Goal: Task Accomplishment & Management: Manage account settings

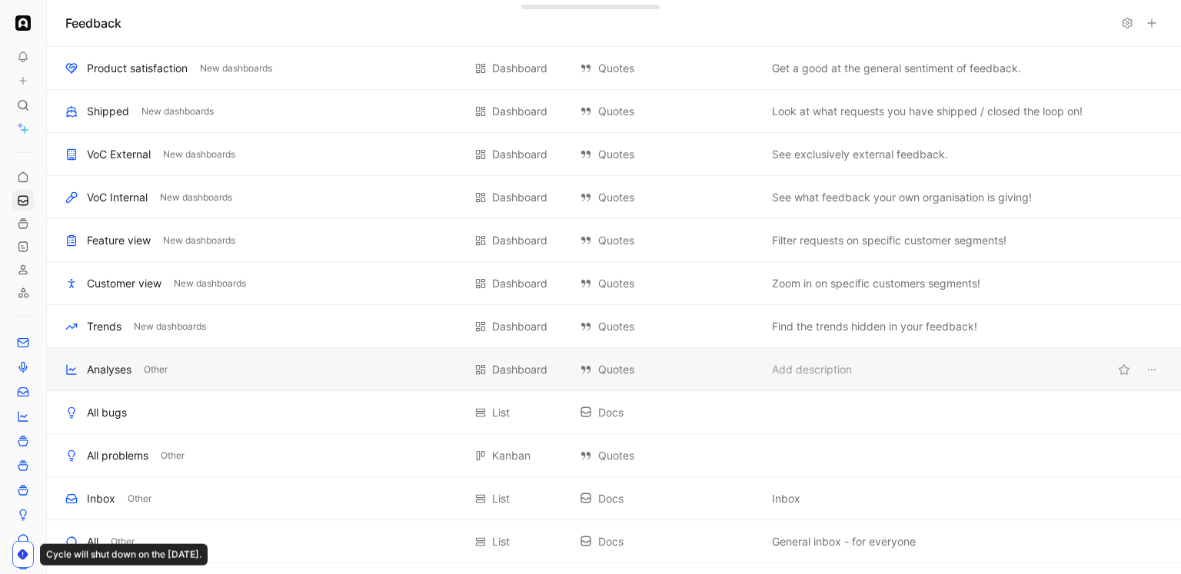
scroll to position [502, 0]
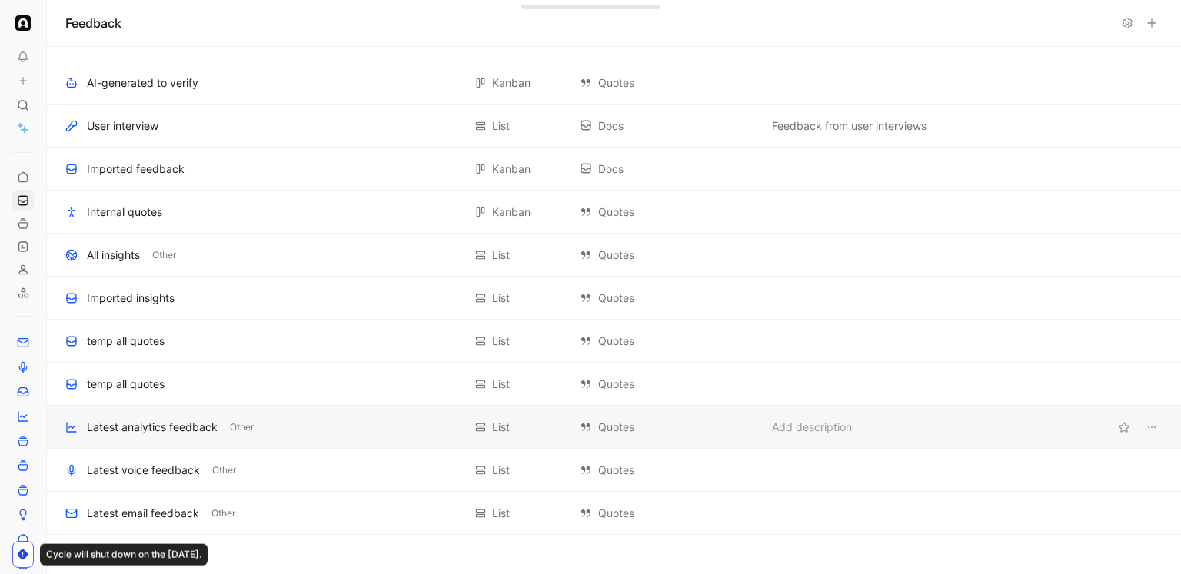
click at [135, 428] on div "Latest analytics feedback" at bounding box center [152, 427] width 131 height 18
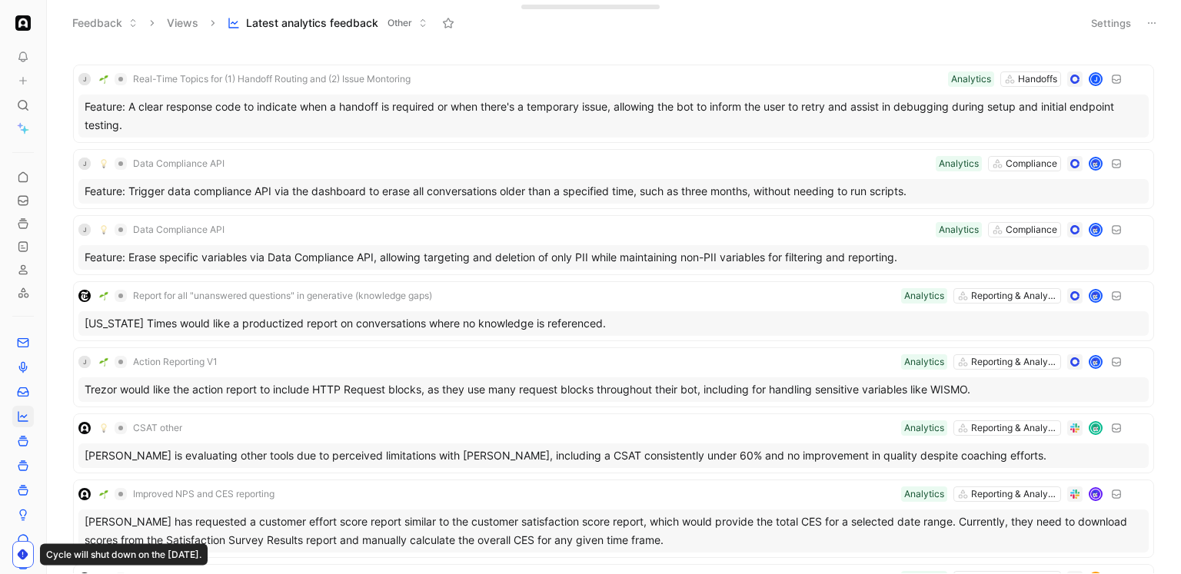
click at [1149, 26] on icon at bounding box center [1152, 23] width 12 height 12
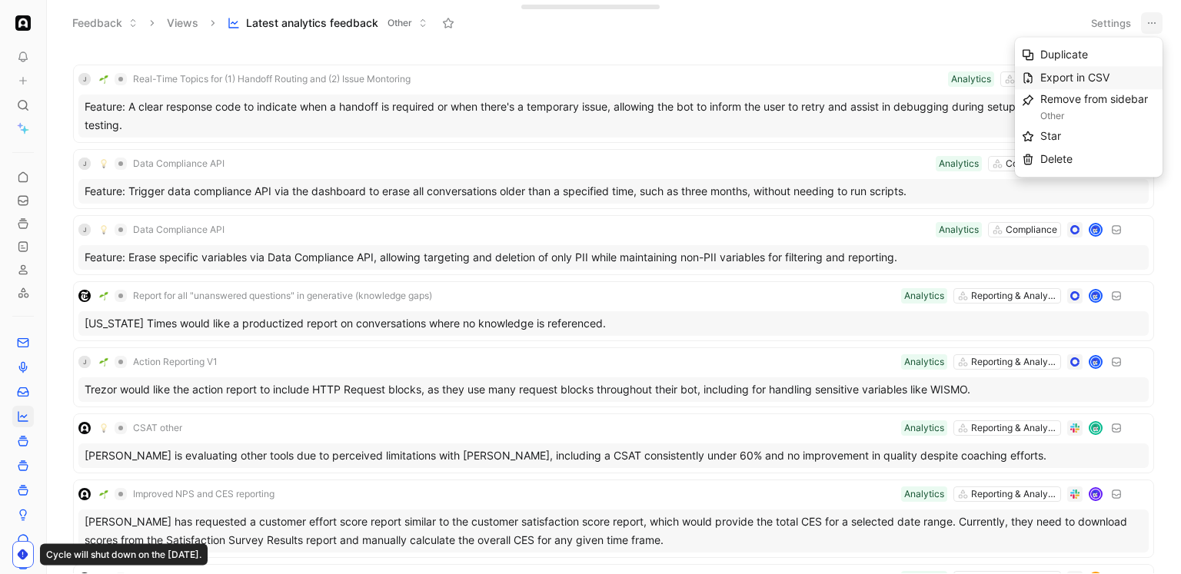
click at [1089, 75] on span "Export in CSV" at bounding box center [1074, 77] width 69 height 13
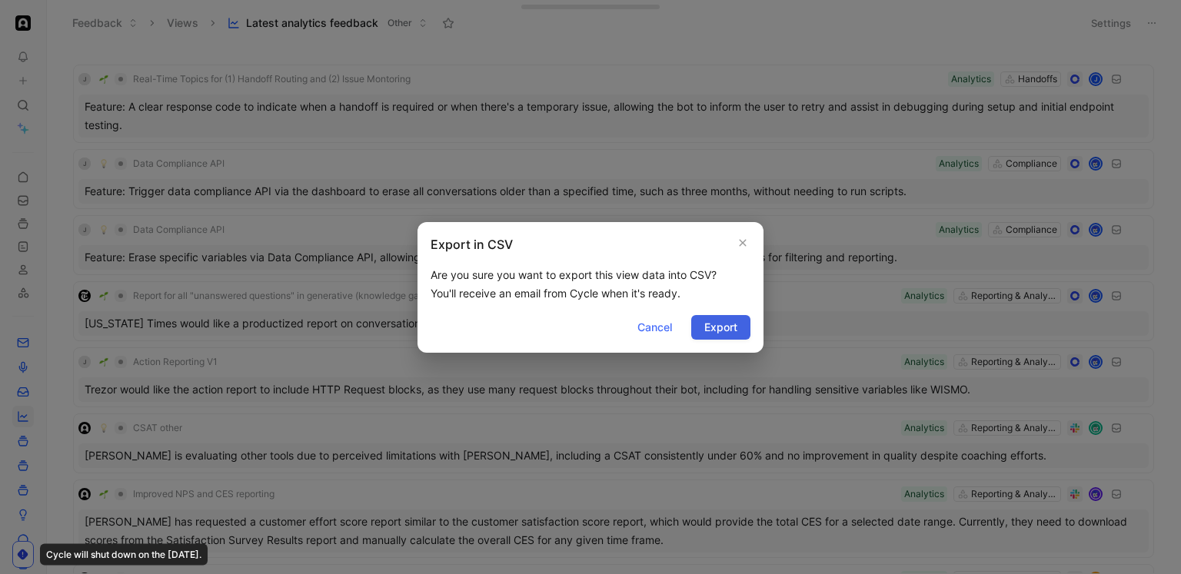
click at [719, 325] on span "Export" at bounding box center [720, 327] width 33 height 18
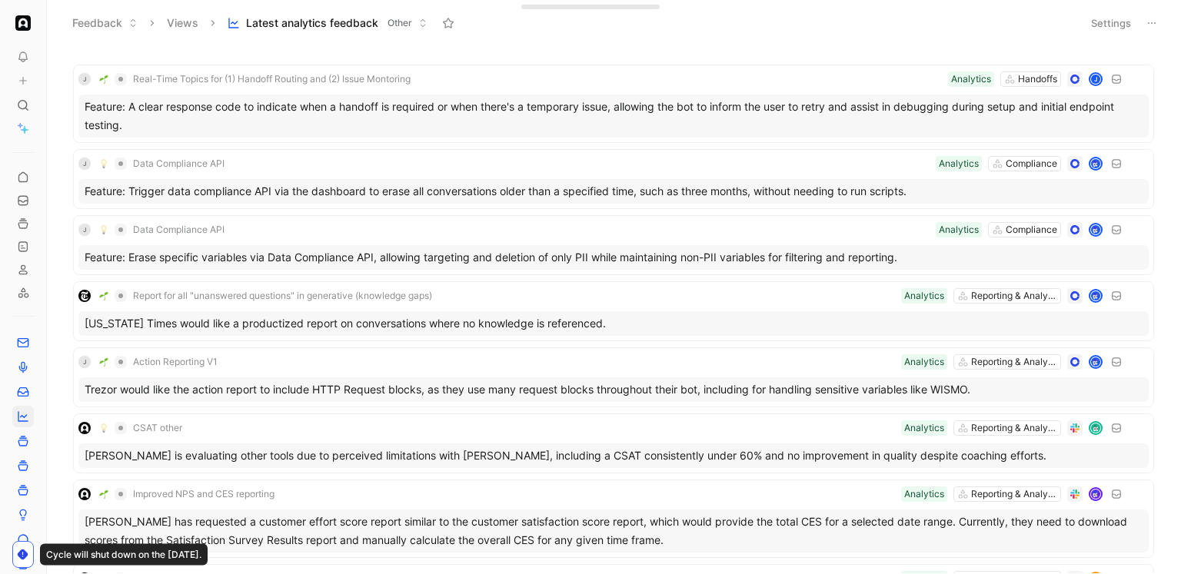
click at [1156, 14] on button at bounding box center [1152, 23] width 22 height 22
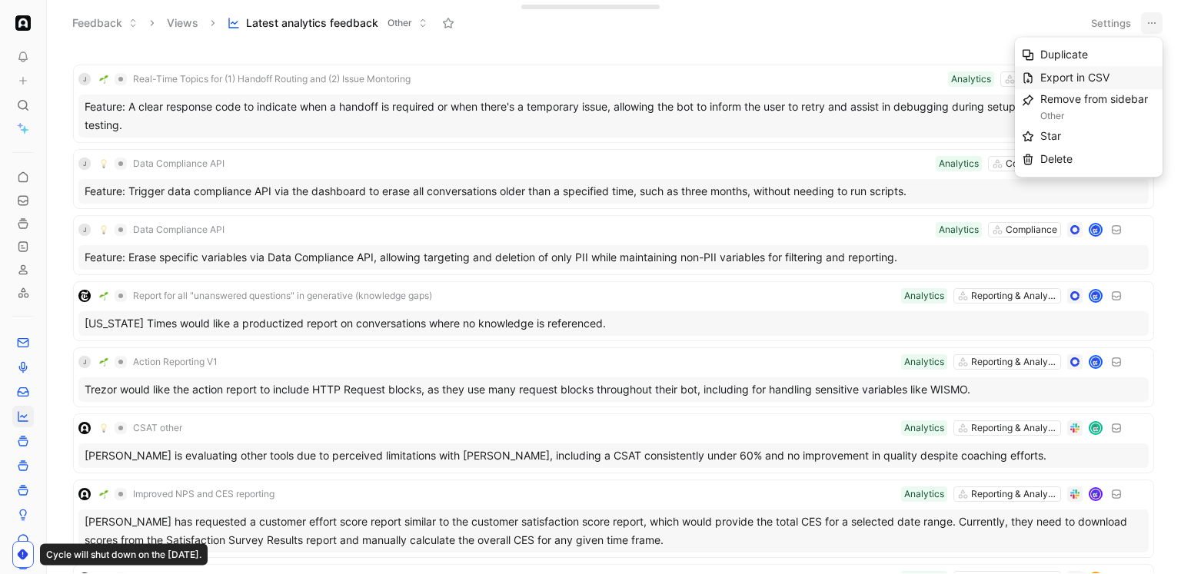
click at [1078, 73] on span "Export in CSV" at bounding box center [1074, 77] width 69 height 13
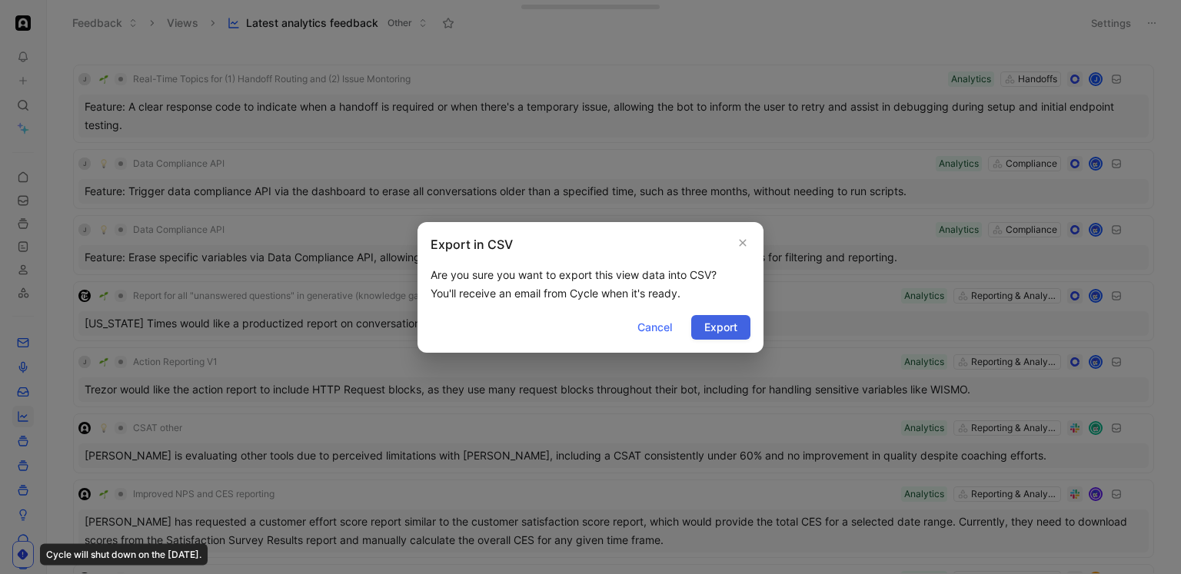
click at [712, 328] on span "Export" at bounding box center [720, 327] width 33 height 18
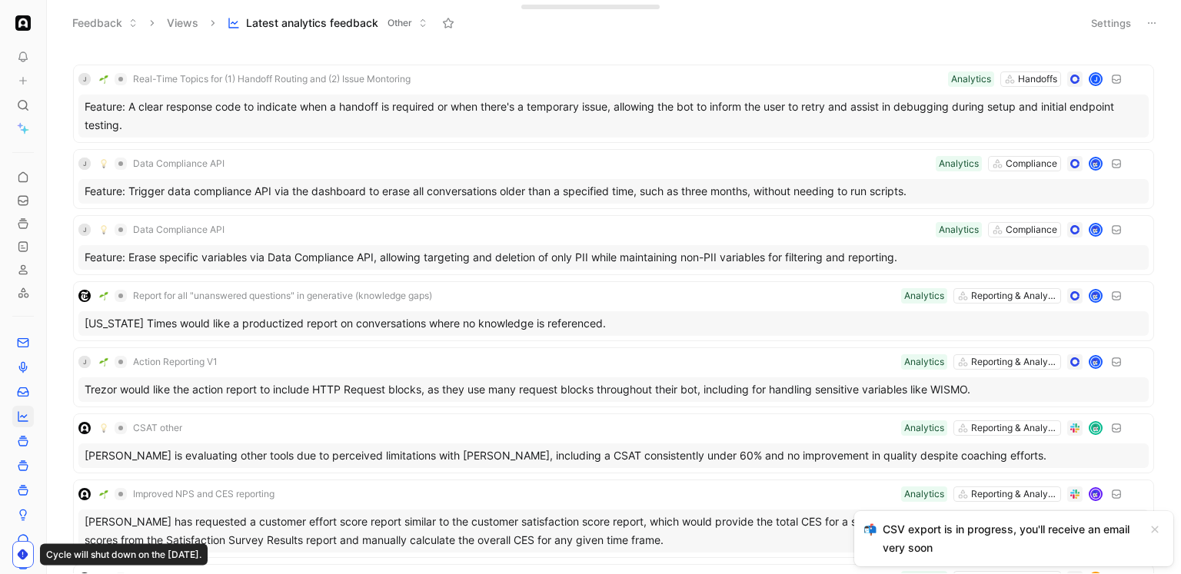
click at [943, 533] on div "CSV export is in progress, you'll receive an email very soon" at bounding box center [1011, 538] width 257 height 37
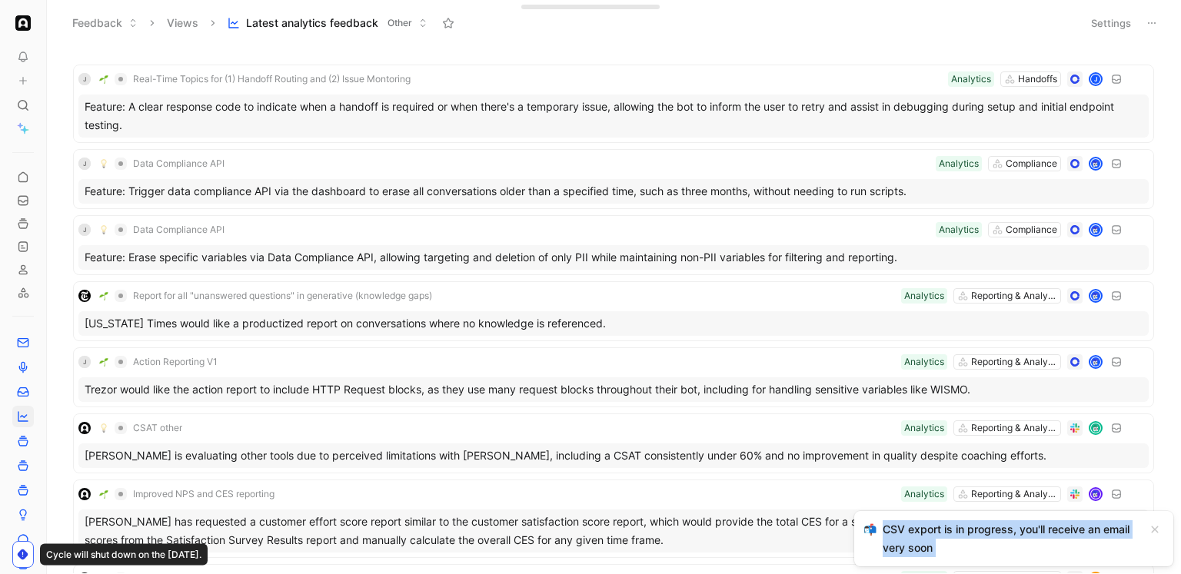
click at [943, 533] on div "CSV export is in progress, you'll receive an email very soon" at bounding box center [1011, 538] width 257 height 37
click at [1152, 15] on button at bounding box center [1152, 23] width 22 height 22
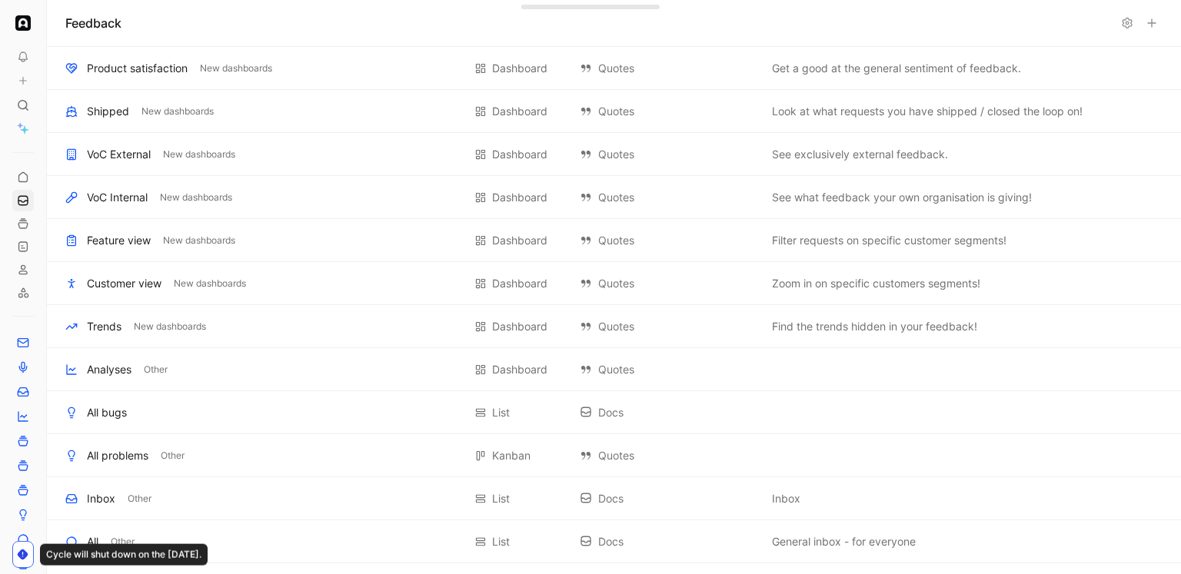
scroll to position [502, 0]
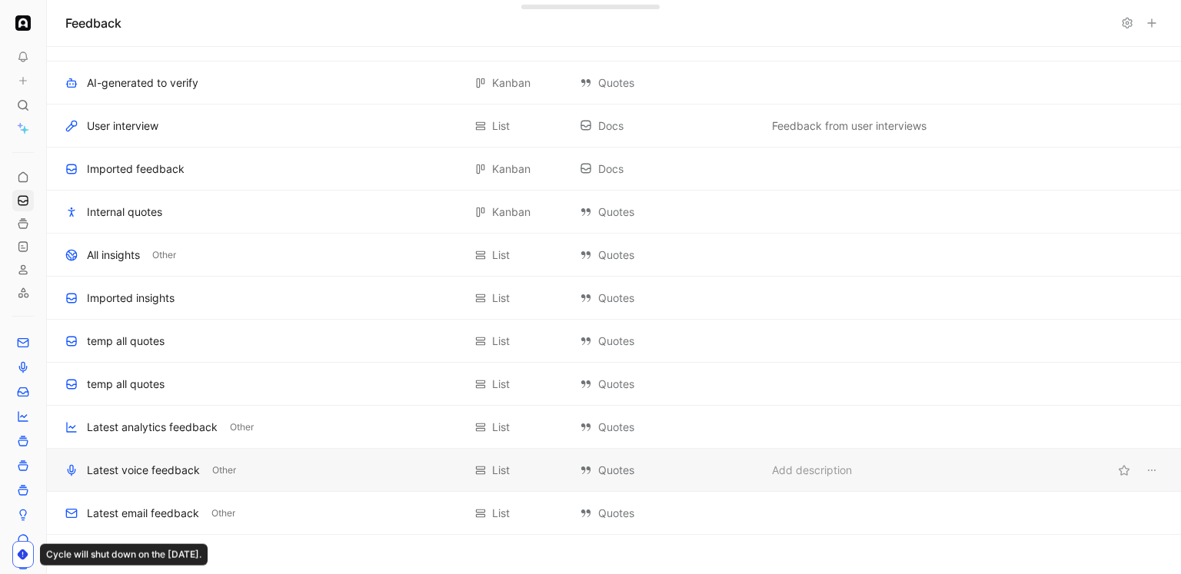
click at [145, 477] on div "Latest voice feedback" at bounding box center [143, 470] width 113 height 18
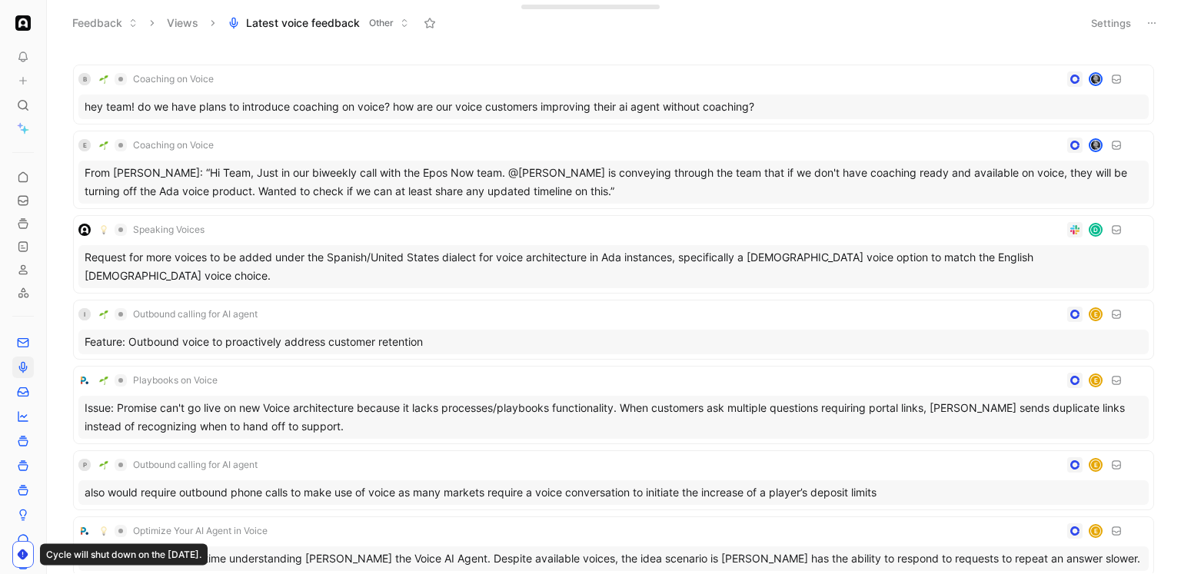
click at [1156, 22] on icon at bounding box center [1152, 23] width 12 height 12
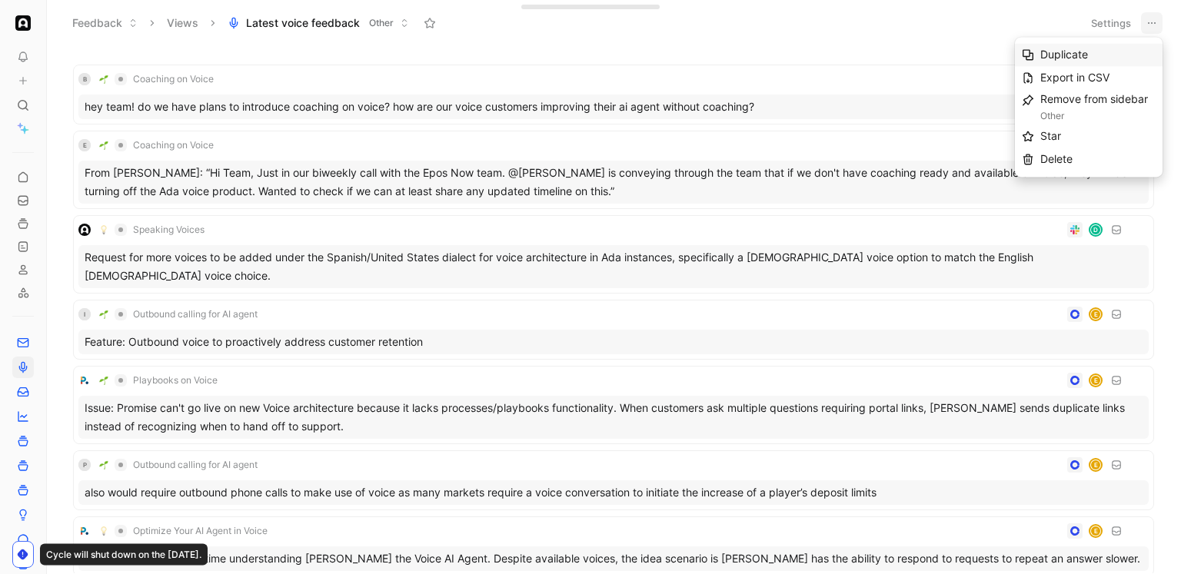
click at [1066, 58] on span "Duplicate" at bounding box center [1064, 54] width 48 height 13
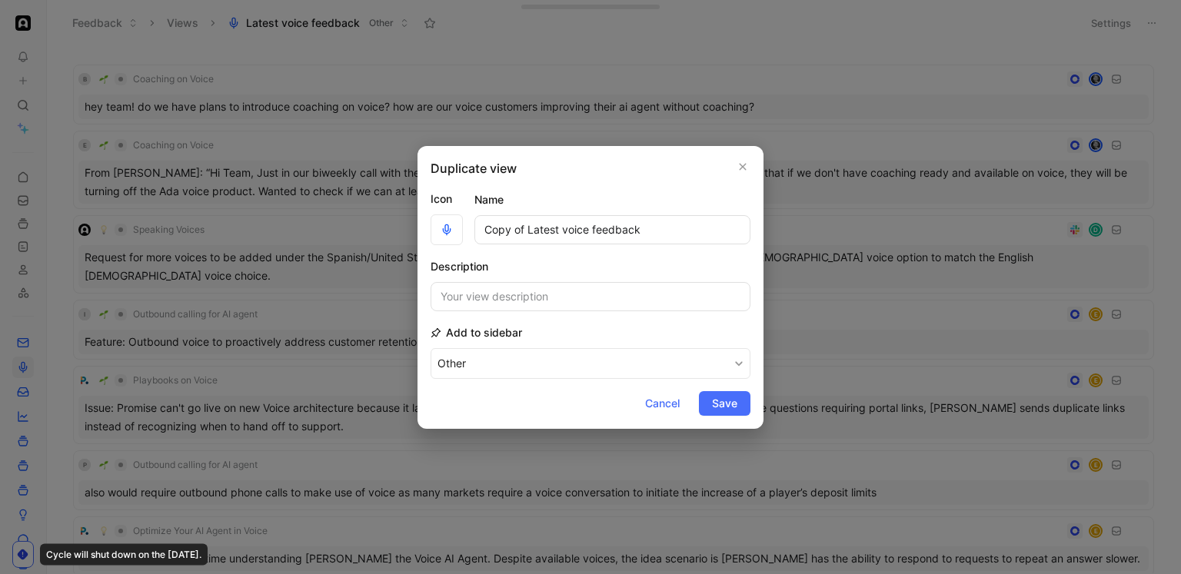
click at [531, 234] on input "Copy of Latest voice feedback" at bounding box center [612, 229] width 276 height 29
drag, startPoint x: 527, startPoint y: 232, endPoint x: 437, endPoint y: 231, distance: 90.7
click at [437, 231] on div "Icon Name Copy of Latest voice feedback" at bounding box center [591, 217] width 320 height 55
click at [546, 231] on input "Latest voice feedback" at bounding box center [612, 229] width 276 height 29
type input "Latest training feedback"
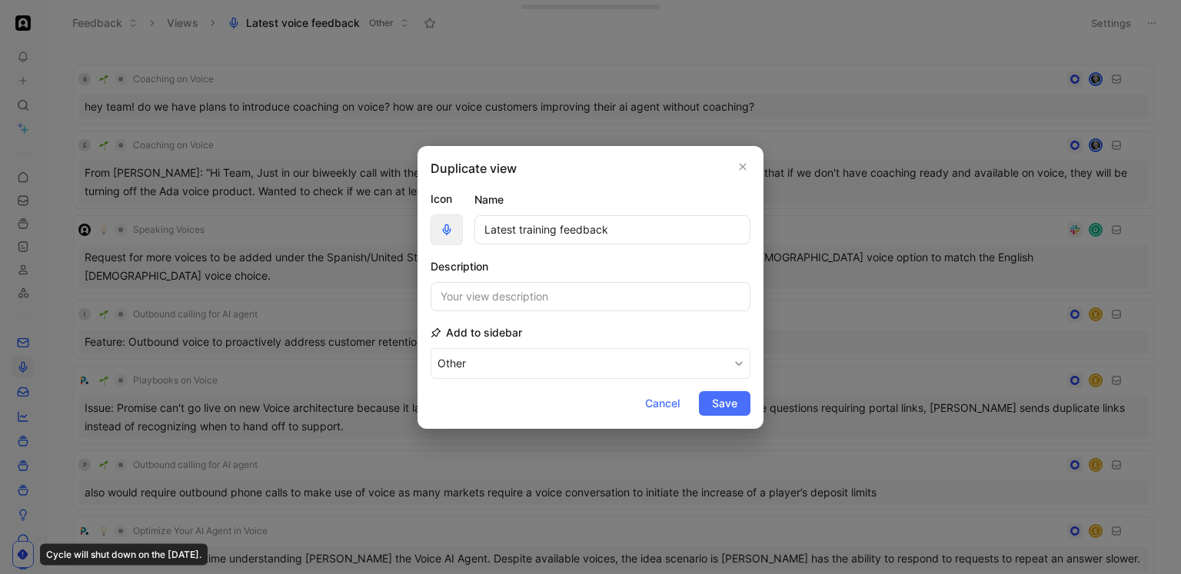
click at [447, 228] on icon "button" at bounding box center [446, 227] width 3 height 7
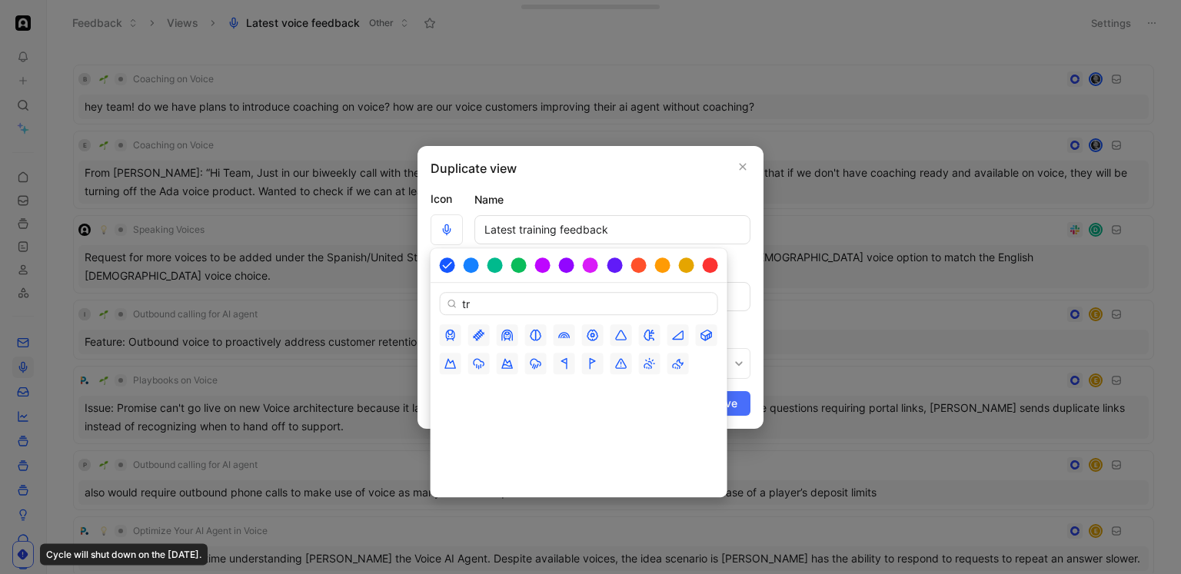
type input "t"
click at [479, 308] on input "weight" at bounding box center [579, 303] width 278 height 23
type input "dumb"
click at [447, 341] on icon "button" at bounding box center [450, 335] width 12 height 12
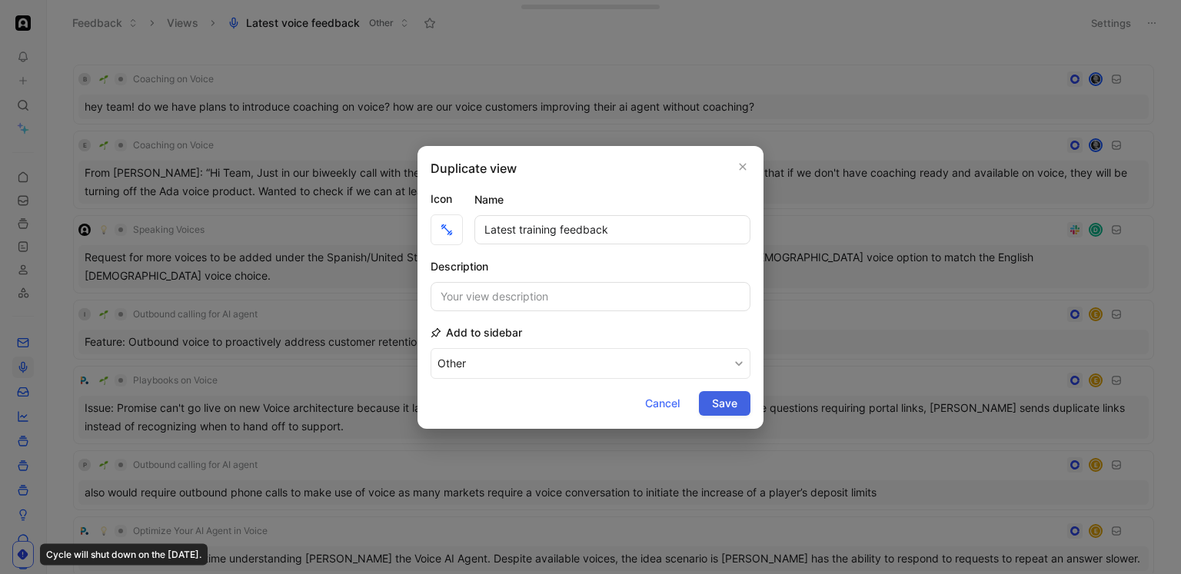
click at [715, 404] on span "Save" at bounding box center [724, 403] width 25 height 18
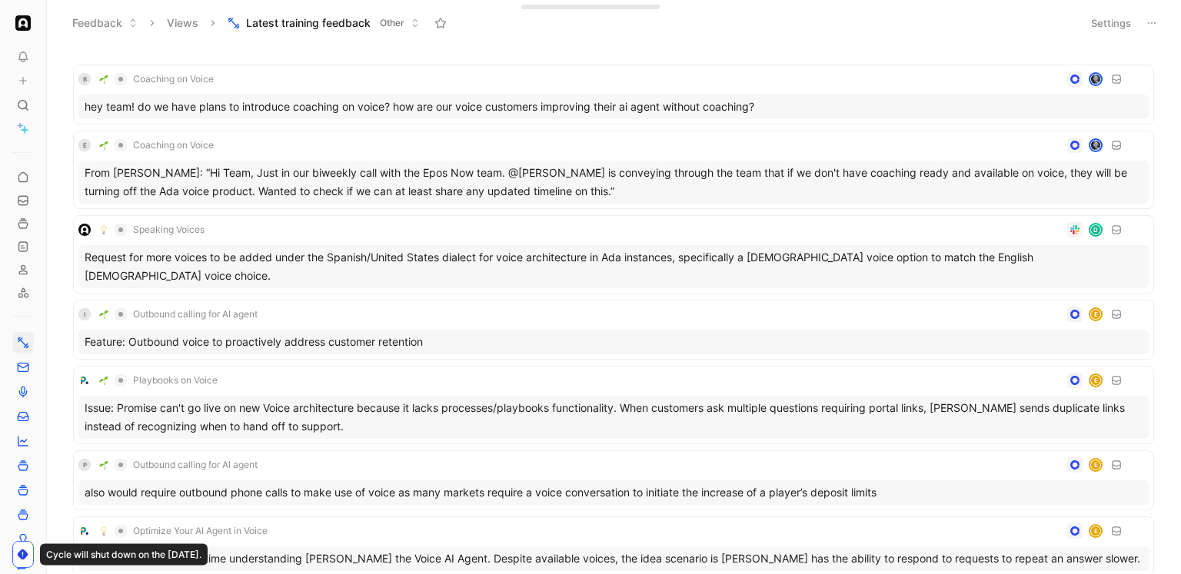
click at [1153, 22] on icon at bounding box center [1152, 23] width 12 height 12
click at [1122, 22] on button "Settings" at bounding box center [1111, 23] width 54 height 22
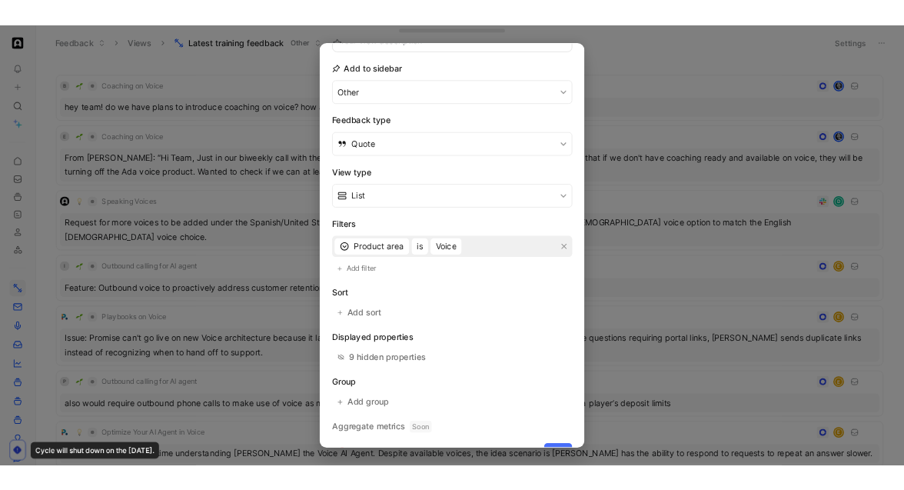
scroll to position [170, 0]
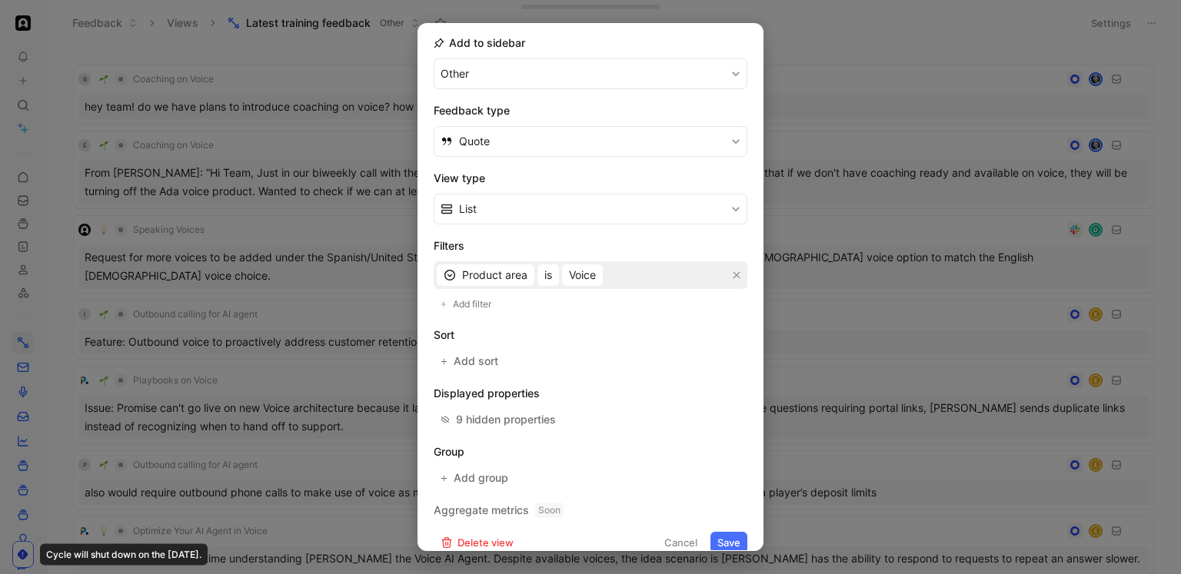
click at [580, 289] on div "Filters Product area is Voice Add filter" at bounding box center [591, 275] width 314 height 77
click at [584, 282] on span "Voice" at bounding box center [582, 275] width 27 height 18
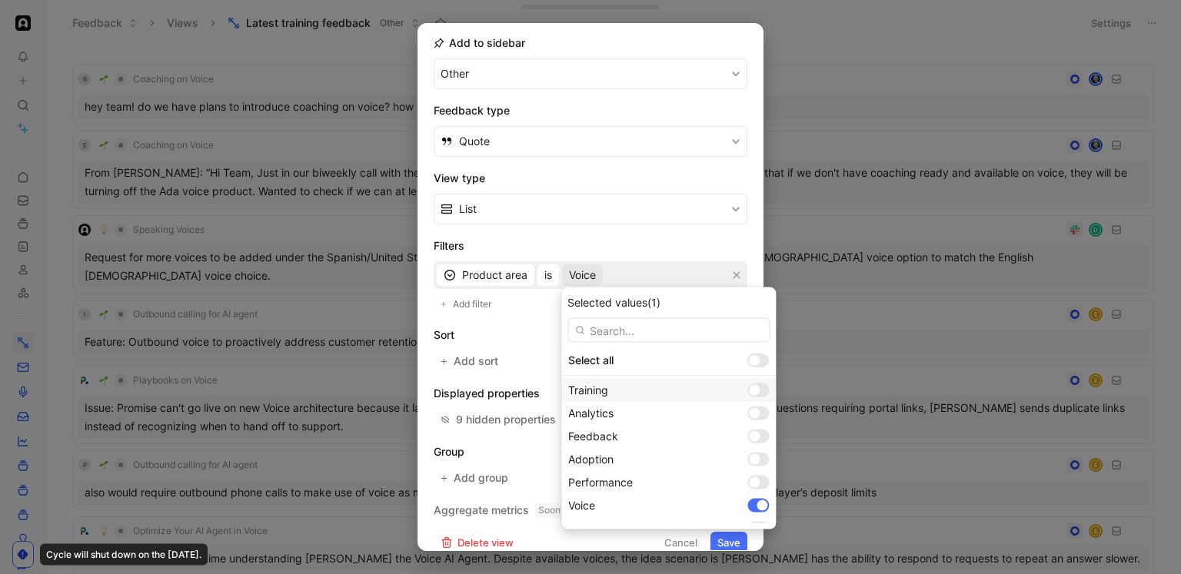
click at [747, 388] on div at bounding box center [758, 391] width 22 height 14
click at [757, 504] on div at bounding box center [762, 505] width 11 height 11
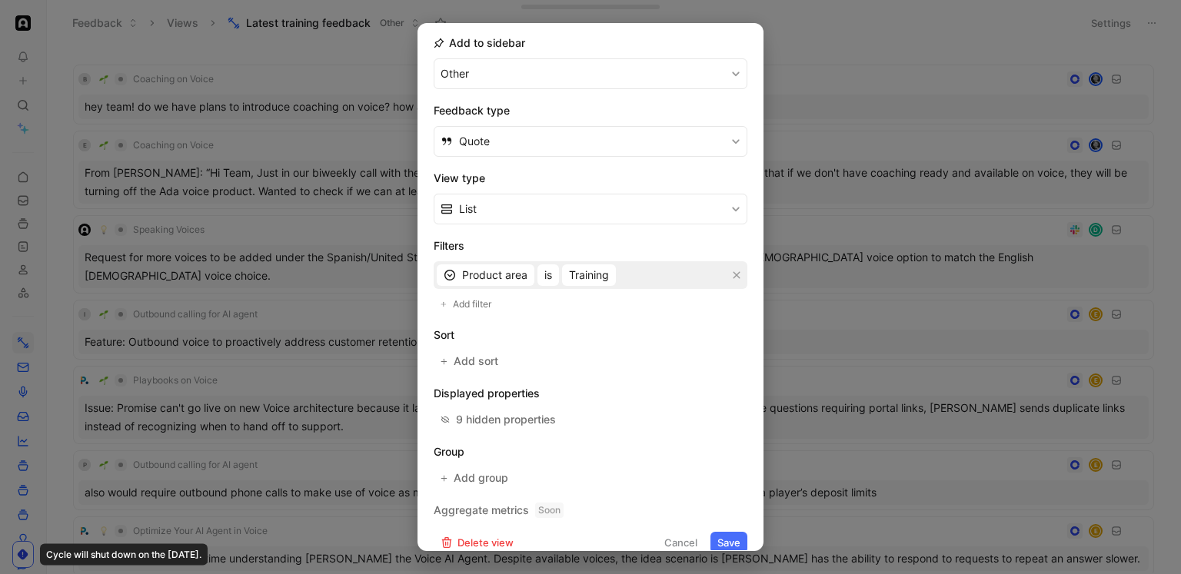
click at [735, 537] on button "Save" at bounding box center [728, 543] width 37 height 22
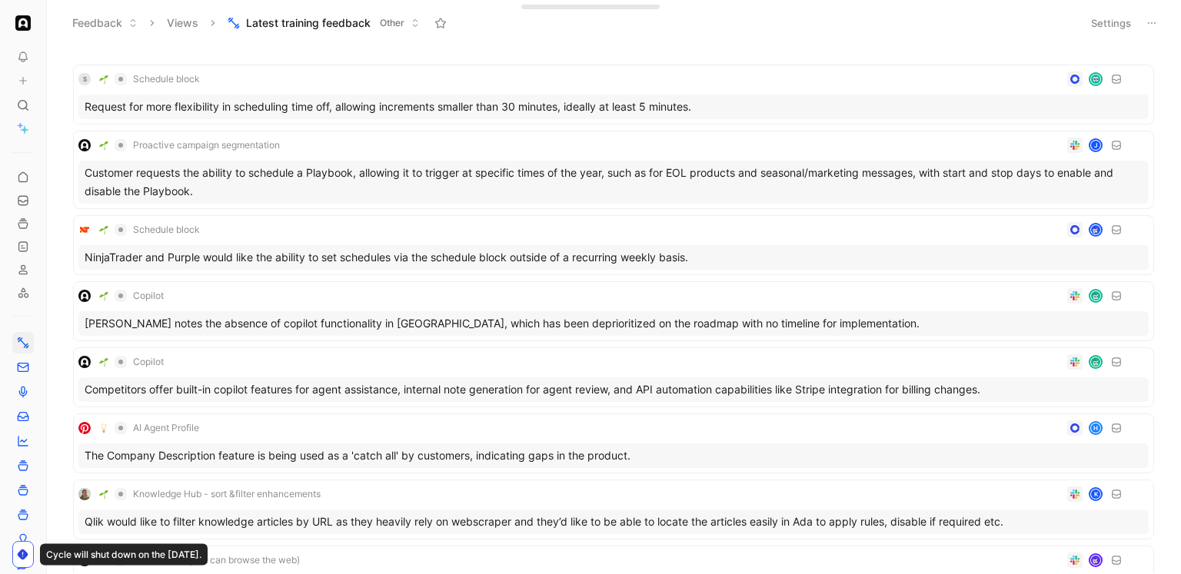
click at [1146, 25] on icon at bounding box center [1152, 23] width 12 height 12
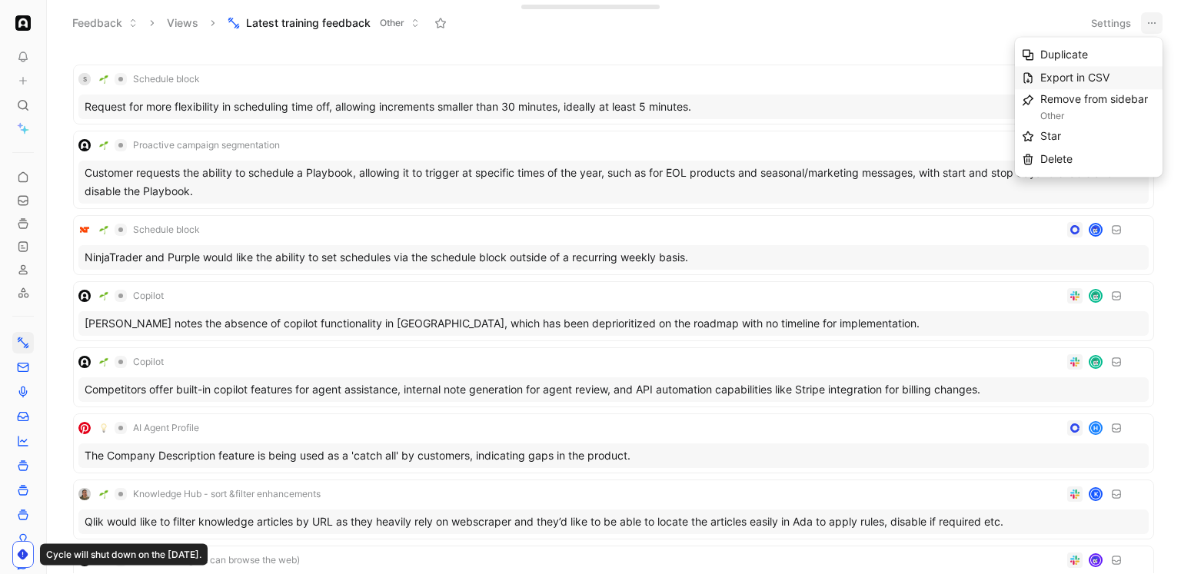
click at [1098, 71] on div "Export in CSV" at bounding box center [1097, 77] width 115 height 18
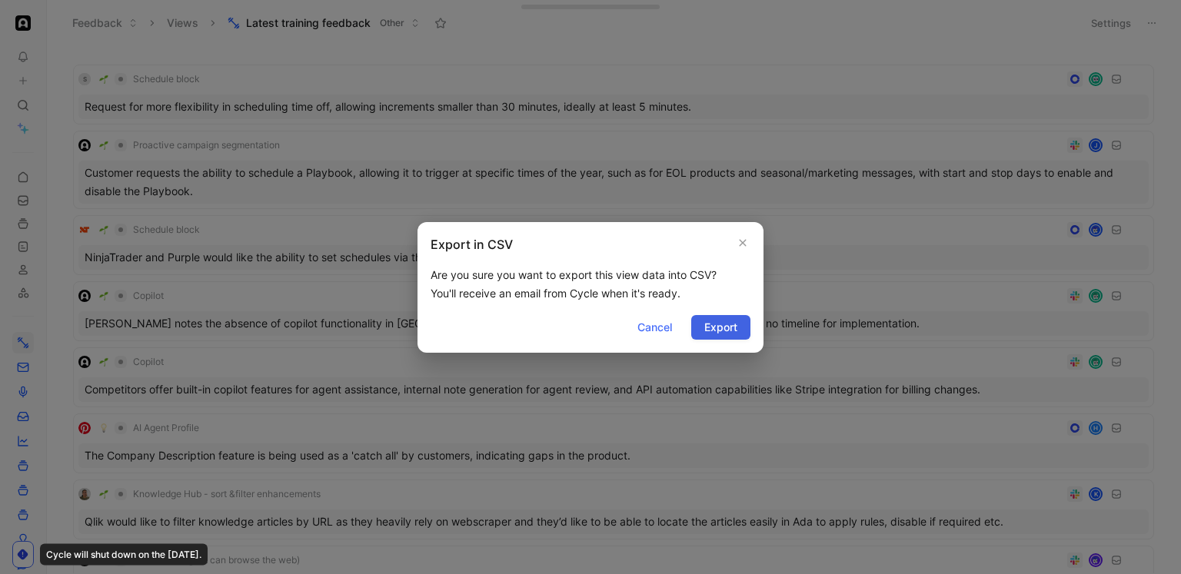
click at [725, 328] on span "Export" at bounding box center [720, 327] width 33 height 18
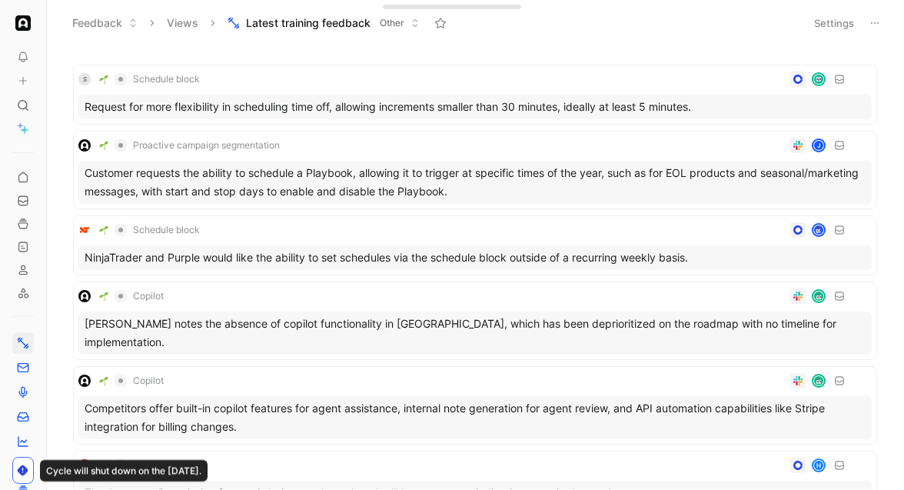
click at [185, 22] on button "Views" at bounding box center [182, 23] width 45 height 23
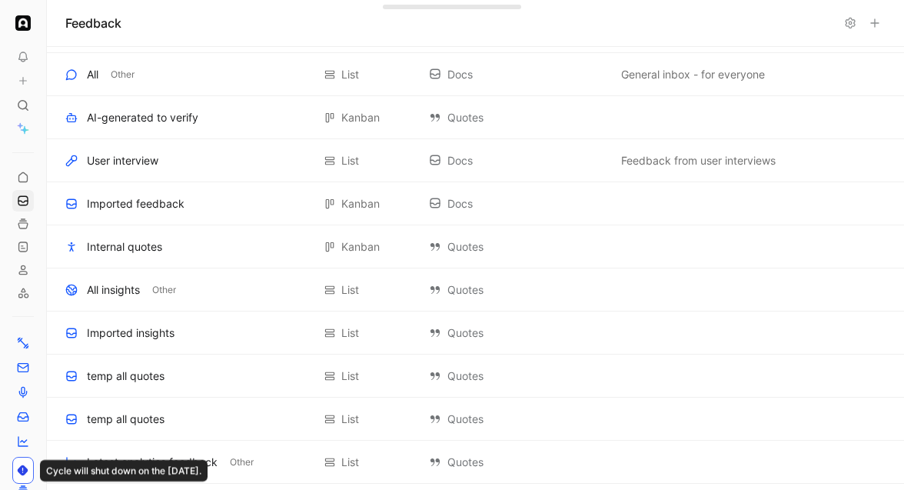
scroll to position [630, 0]
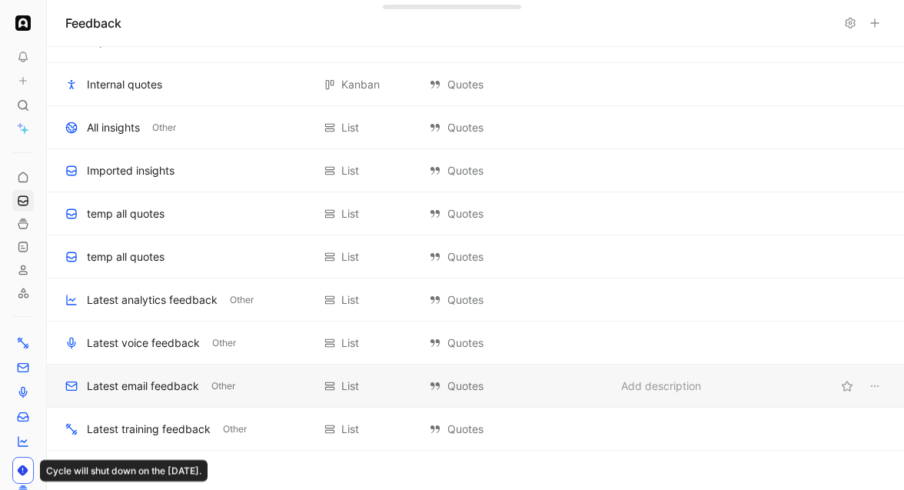
click at [149, 385] on div "Latest email feedback" at bounding box center [143, 386] width 112 height 18
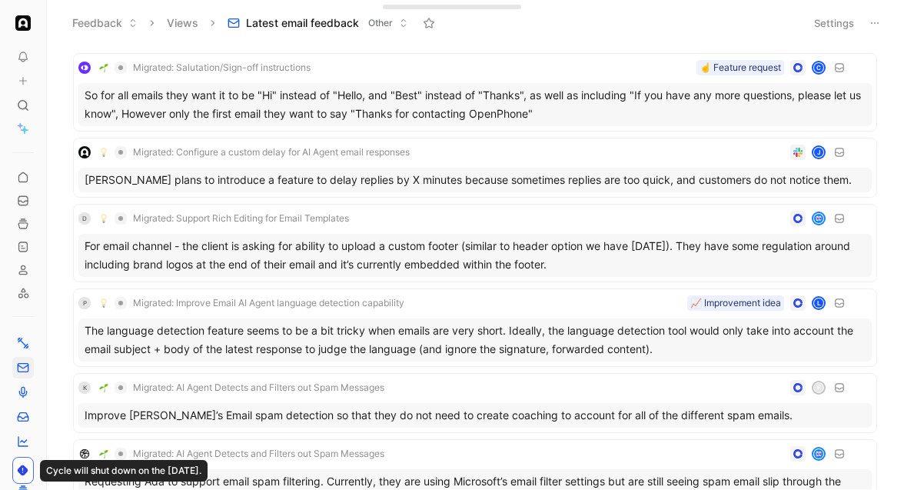
scroll to position [2981, 0]
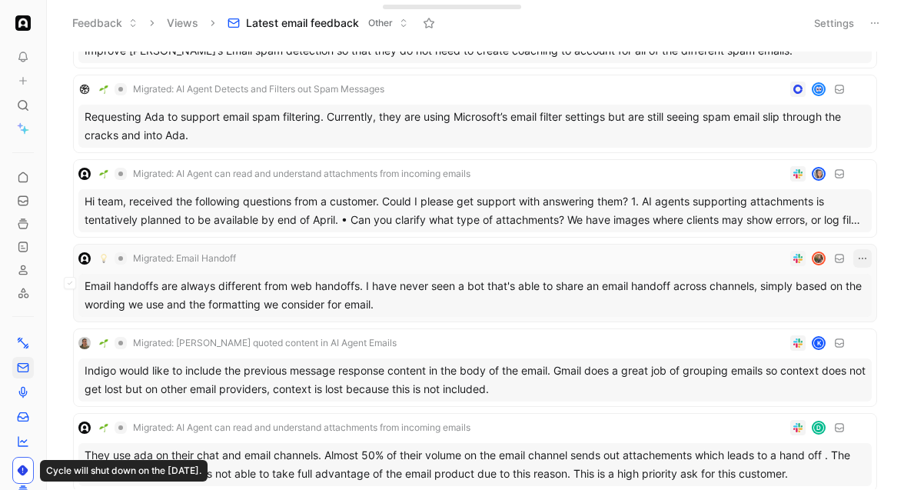
click at [864, 257] on icon "button" at bounding box center [862, 258] width 12 height 12
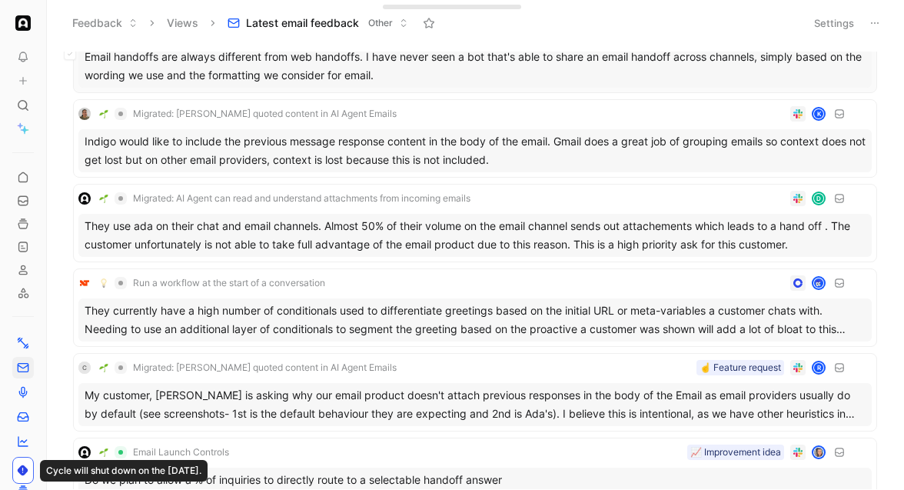
scroll to position [3946, 0]
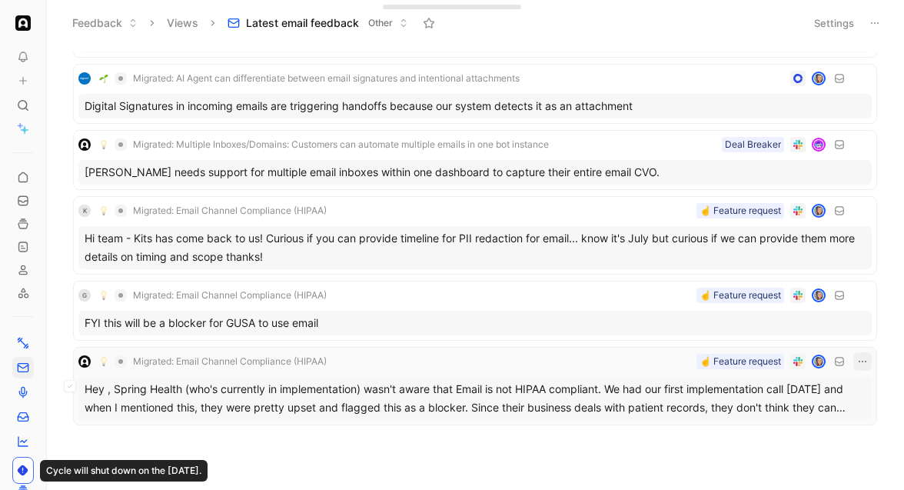
click at [861, 355] on icon "button" at bounding box center [862, 361] width 12 height 12
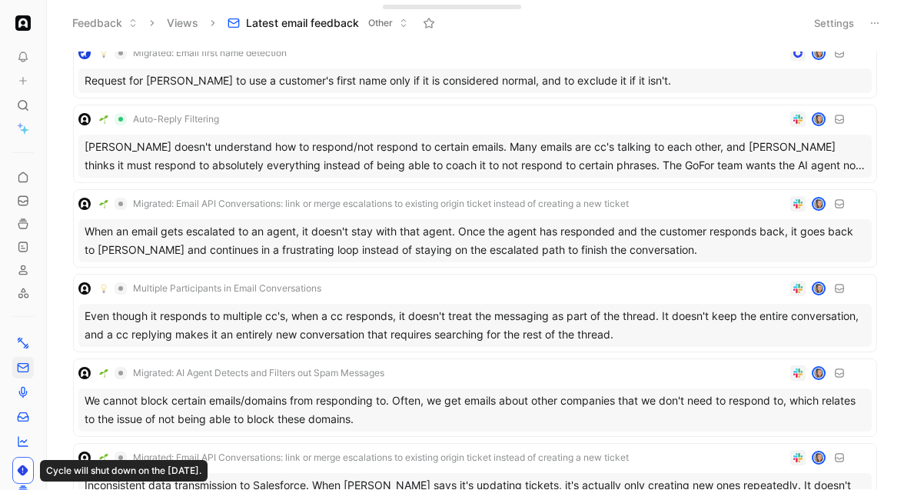
scroll to position [0, 0]
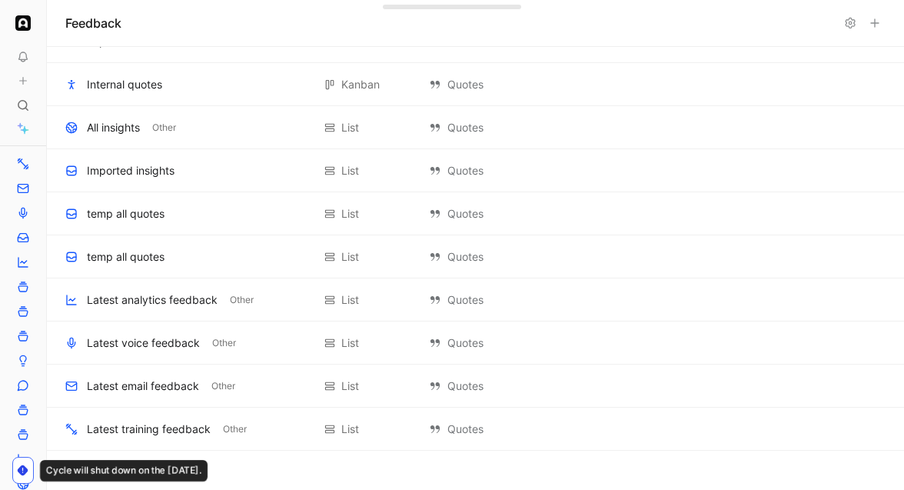
scroll to position [416, 0]
click at [24, 221] on icon at bounding box center [24, 222] width 6 height 2
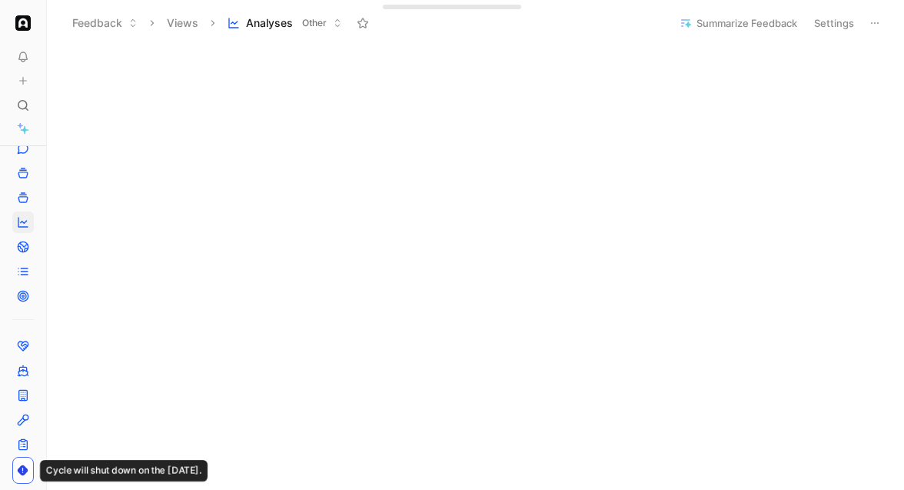
scroll to position [243, 0]
